Goal: Task Accomplishment & Management: Use online tool/utility

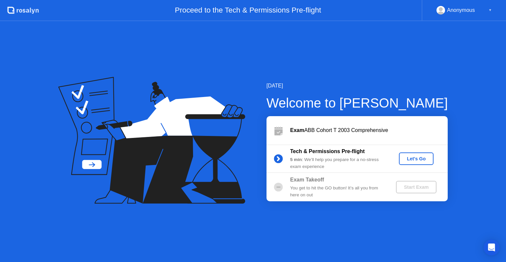
click at [413, 156] on button "Let's Go" at bounding box center [416, 158] width 35 height 13
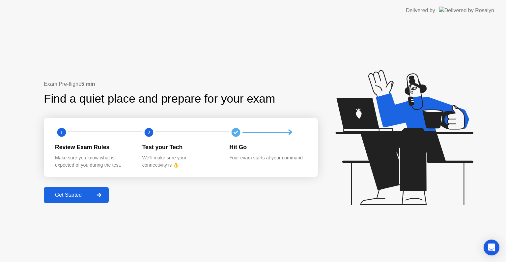
click at [58, 196] on div "Get Started" at bounding box center [68, 195] width 45 height 6
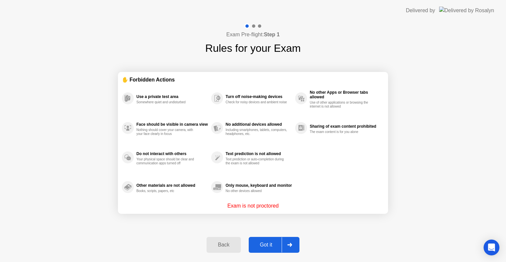
click at [273, 239] on button "Got it" at bounding box center [274, 245] width 51 height 16
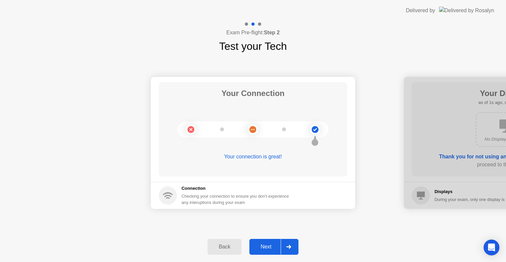
click at [283, 246] on div at bounding box center [289, 246] width 16 height 15
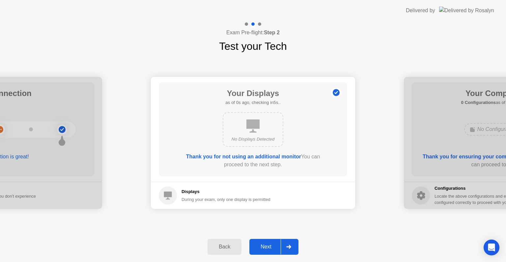
click at [285, 246] on div at bounding box center [289, 246] width 16 height 15
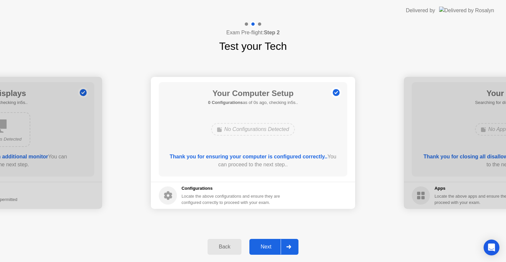
click at [285, 246] on div at bounding box center [289, 246] width 16 height 15
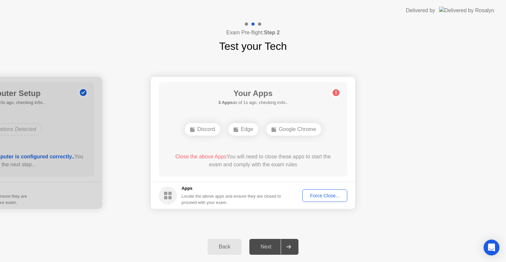
click at [322, 196] on div "Force Close..." at bounding box center [325, 195] width 40 height 5
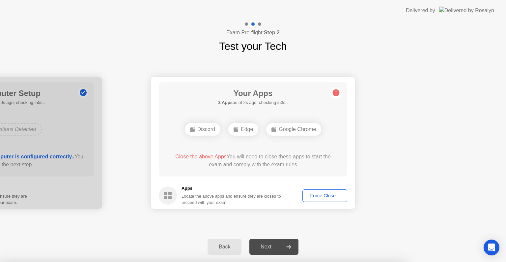
drag, startPoint x: 235, startPoint y: 158, endPoint x: 264, endPoint y: 159, distance: 29.7
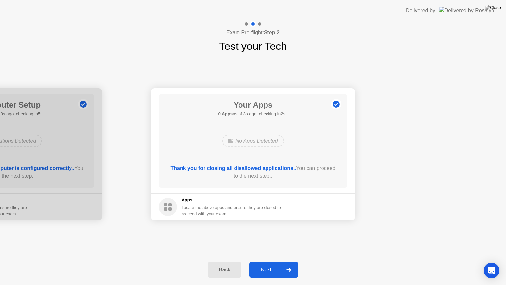
click at [270, 259] on div "Back Next" at bounding box center [253, 269] width 506 height 30
click at [273, 261] on div "Next" at bounding box center [266, 270] width 29 height 6
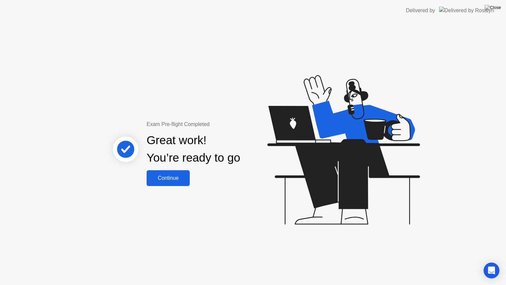
click at [180, 172] on button "Continue" at bounding box center [168, 178] width 43 height 16
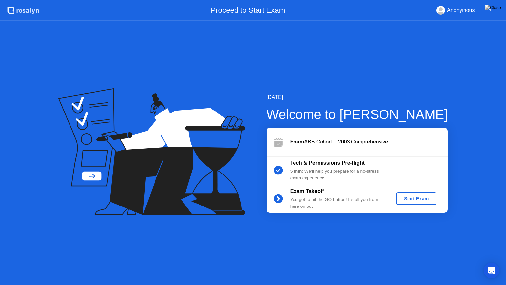
click at [419, 199] on div "Start Exam" at bounding box center [416, 198] width 35 height 5
